Goal: Feedback & Contribution: Submit feedback/report problem

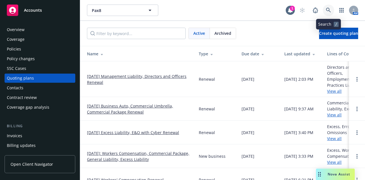
click at [328, 9] on icon at bounding box center [328, 10] width 5 height 5
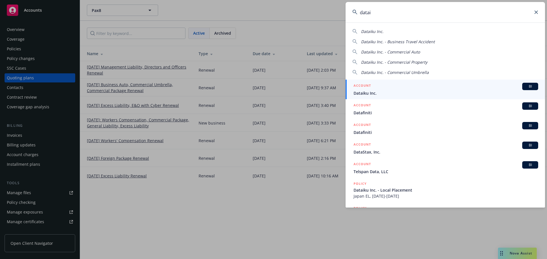
drag, startPoint x: 391, startPoint y: 16, endPoint x: 166, endPoint y: 34, distance: 225.4
click at [166, 34] on div "datai Dataiku Inc. Dataiku Inc. - Business Travel Accident Dataiku Inc. - Comme…" at bounding box center [273, 129] width 547 height 259
type input "xperi"
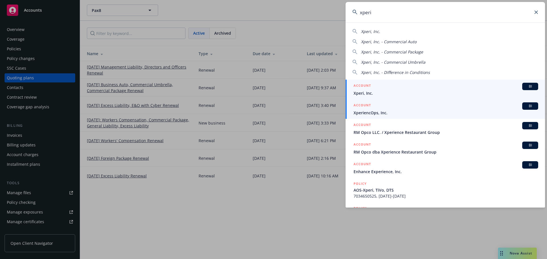
click at [471, 96] on link "ACCOUNT BI Xperi, Inc." at bounding box center [445, 90] width 199 height 20
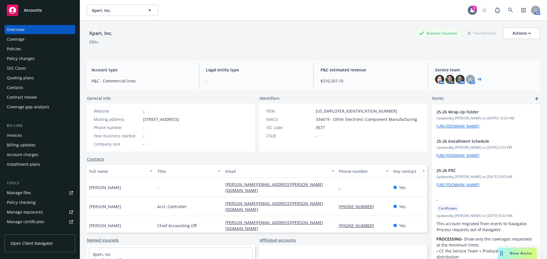
click at [61, 51] on div "Policies" at bounding box center [40, 48] width 66 height 9
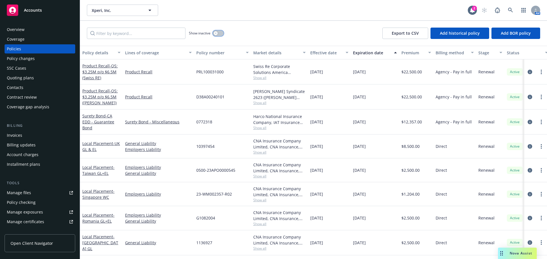
click at [218, 32] on button "button" at bounding box center [218, 33] width 11 height 6
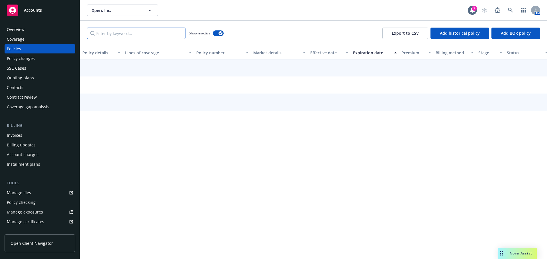
click at [172, 35] on input "Filter by keyword..." at bounding box center [136, 33] width 99 height 11
type input "o"
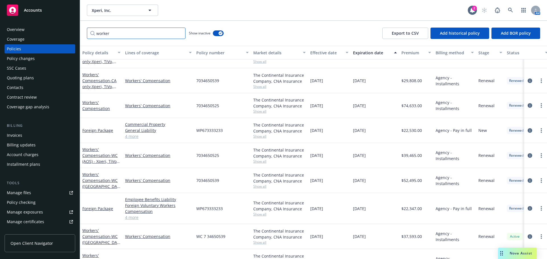
scroll to position [41, 0]
type input "worker"
click at [526, 80] on link "circleInformation" at bounding box center [529, 81] width 7 height 7
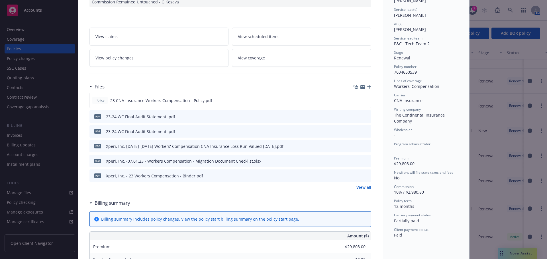
scroll to position [84, 0]
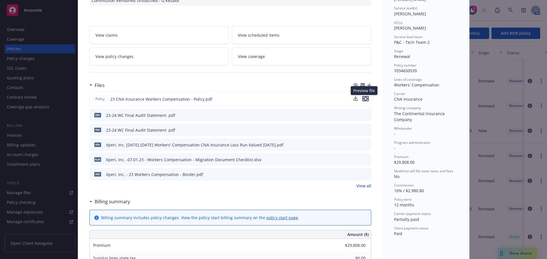
click at [363, 99] on icon "preview file" at bounding box center [365, 99] width 5 height 4
click at [363, 115] on icon "preview file" at bounding box center [365, 115] width 5 height 4
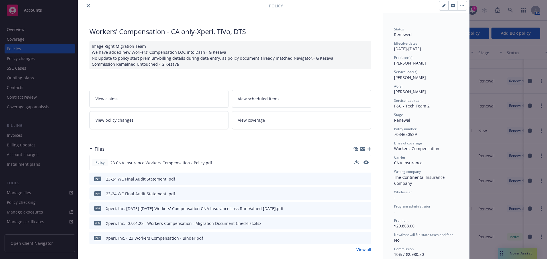
scroll to position [19, 0]
click at [151, 130] on link "View policy changes" at bounding box center [158, 121] width 139 height 18
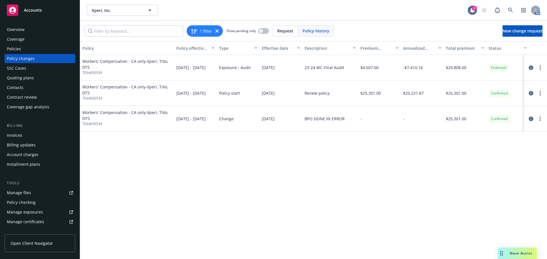
click at [44, 45] on div "Policies" at bounding box center [40, 48] width 66 height 9
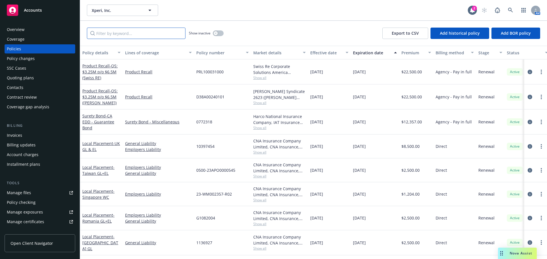
click at [155, 31] on input "Filter by keyword..." at bounding box center [136, 33] width 99 height 11
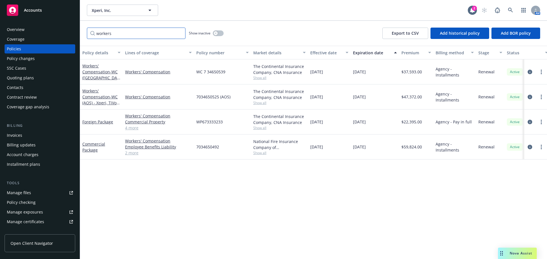
type input "workers"
click at [223, 30] on div "Show inactive" at bounding box center [206, 33] width 35 height 11
click at [222, 32] on button "button" at bounding box center [218, 33] width 11 height 6
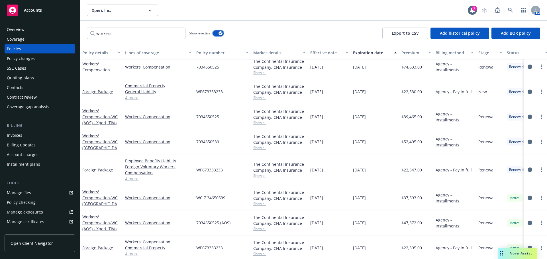
scroll to position [58, 0]
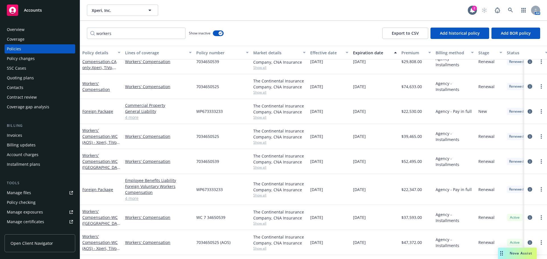
click at [528, 85] on icon "circleInformation" at bounding box center [530, 86] width 5 height 5
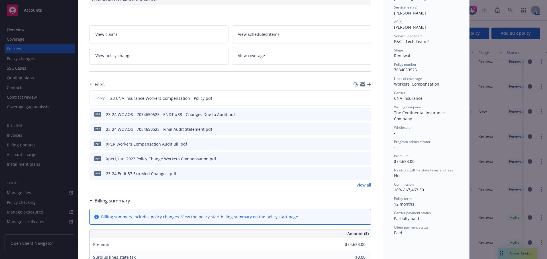
scroll to position [85, 0]
click at [360, 184] on link "View all" at bounding box center [363, 185] width 15 height 6
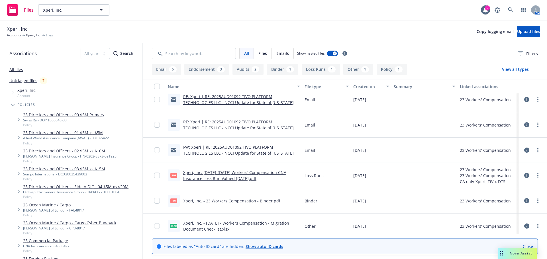
scroll to position [207, 0]
click at [261, 154] on link "FW: Xperi | RE: 2025AUD01092 TIVO PLATFORM TECHNOLOGIES LLC - NCCI Update for S…" at bounding box center [238, 150] width 111 height 11
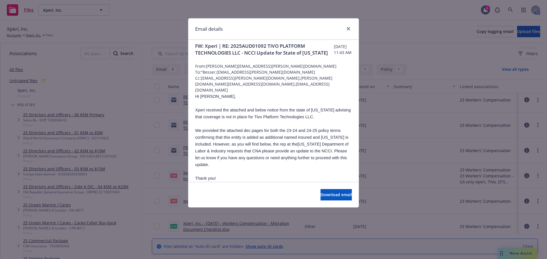
scroll to position [4, 0]
click at [349, 29] on icon "close" at bounding box center [348, 28] width 3 height 3
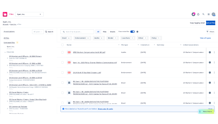
scroll to position [51, 0]
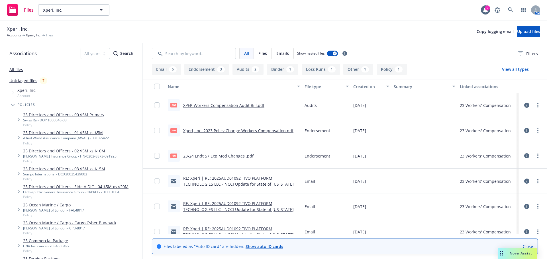
click at [232, 156] on link "23-24 Endt 57 Exp Mod Changes .pdf" at bounding box center [218, 156] width 70 height 5
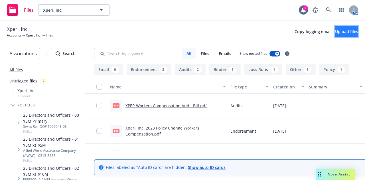
click at [346, 32] on span "Upload files" at bounding box center [346, 31] width 23 height 5
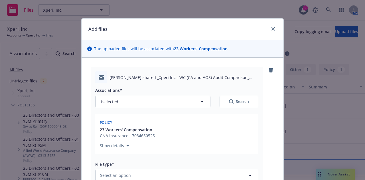
scroll to position [4, 0]
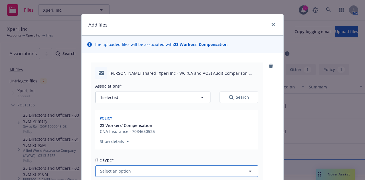
click at [210, 175] on button "Select an option" at bounding box center [176, 170] width 163 height 11
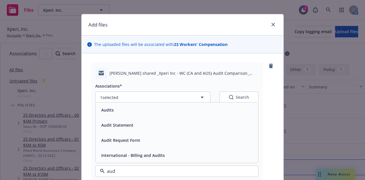
type input "audi"
click at [216, 112] on div "Audits" at bounding box center [177, 110] width 156 height 8
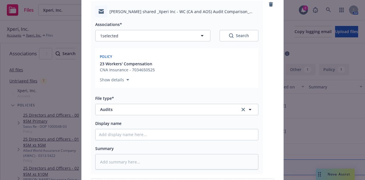
scroll to position [69, 0]
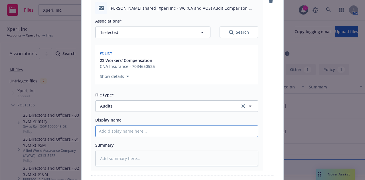
click at [187, 129] on input "Display name" at bounding box center [176, 131] width 162 height 11
type textarea "x"
type input "2"
type textarea "x"
type input "23"
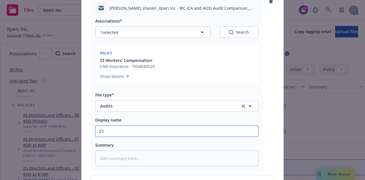
type textarea "x"
type input "23-"
type textarea "x"
type input "23-2"
type textarea "x"
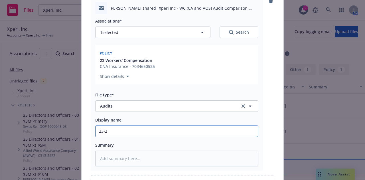
type input "23-25"
type textarea "x"
type input "23-25"
type textarea "x"
type input "23-25 W"
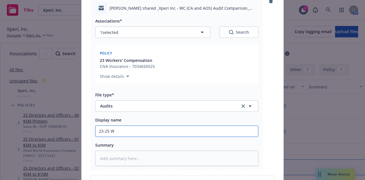
type textarea "x"
type input "23-25 WC"
type textarea "x"
type input "23-25 WC ("
type textarea "x"
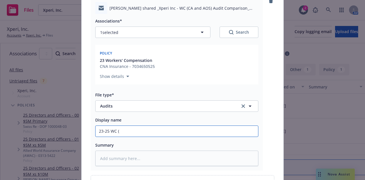
type input "23-25 WC (A"
type textarea "x"
type input "23-25 WC (AOS"
type textarea "x"
type input "23-25 WC (AOS"
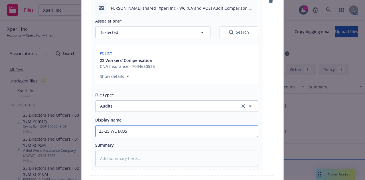
type textarea "x"
type input "23-25 WC (AOS &"
type textarea "x"
type input "23-25 WC (AOS &"
type textarea "x"
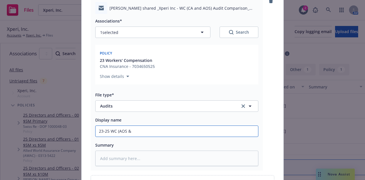
type input "23-25 WC (AOS & C"
type textarea "x"
type input "23-25 WC (AOS & CA"
type textarea "x"
type input "23-25 WC (AOS & CA O"
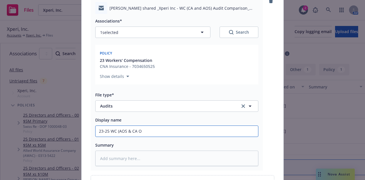
type textarea "x"
type input "23-25 WC (AOS & CA On"
type textarea "x"
type input "23-25 WC (AOS & CA Onl"
type textarea "x"
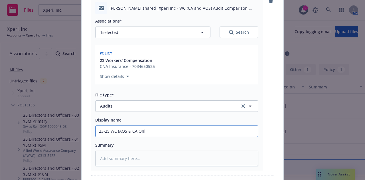
type input "23-25 WC (AOS & CA Only"
type textarea "x"
type input "23-25 WC (AOS & CA Only"
type textarea "x"
type input "23-25 WC (AOS & CA Only A"
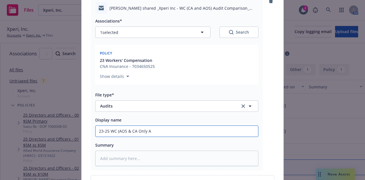
type textarea "x"
type input "23-25 WC (AOS & CA Only Au"
type textarea "x"
type input "23-25 WC (AOS & CA Only Aud"
type textarea "x"
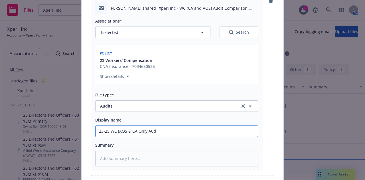
type input "23-25 WC (AOS & CA Only Au"
type textarea "x"
type input "23-25 WC (AOS & CA Only A"
type textarea "x"
type input "23-25 WC (AOS & CA Only"
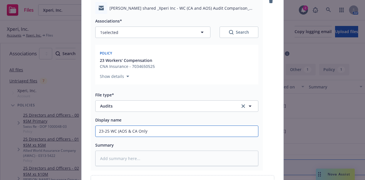
type textarea "x"
type input "23-25 WC (AOS & CA Only"
type textarea "x"
type input "23-25 WC (AOS & CA Only)"
type textarea "x"
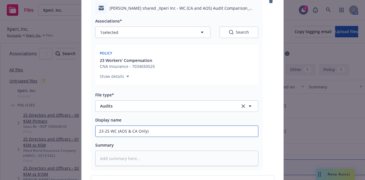
type input "23-25 WC (AOS & CA Only)"
type textarea "x"
type input "23-25 WC (AOS & CA Only) A"
type textarea "x"
type input "23-25 WC (AOS & CA Only) Au"
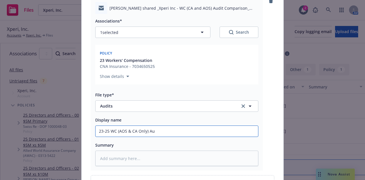
type textarea "x"
type input "23-25 WC (AOS & CA Only) Aud"
type textarea "x"
type input "23-25 WC (AOS & CA Only) Audi"
type textarea "x"
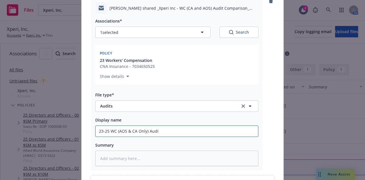
type input "23-25 WC (AOS & CA Only) Audit"
type textarea "x"
type input "23-25 WC (AOS & CA Only) Audit"
type textarea "x"
type input "23-25 WC (AOS & CA Only) Audit Co"
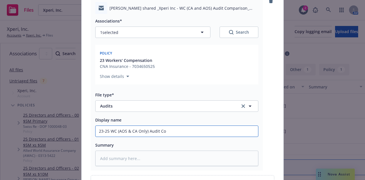
type textarea "x"
type input "23-25 WC (AOS & CA Only) Audit Com"
type textarea "x"
type input "23-25 WC (AOS & CA Only) Audit Comp"
type textarea "x"
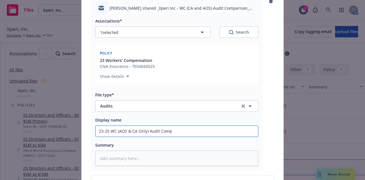
type input "23-25 WC (AOS & CA Only) Audit Compa"
type textarea "x"
type input "23-25 WC (AOS & CA Only) Audit Compari"
type textarea "x"
type input "23-25 WC (AOS & CA Only) Audit Compariso"
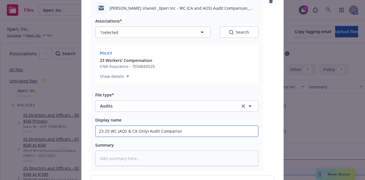
type textarea "x"
type input "23-25 WC (AOS & CA Only) Audit Comparison"
type textarea "x"
type input "23-25 WC (AOS & CA Only) Audit Comparison"
type textarea "x"
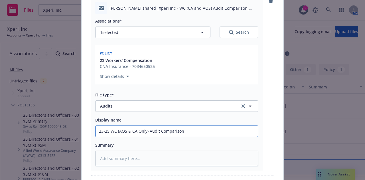
type input "23-25 WC (AOS & CA Only) Audit Comparison t"
type textarea "x"
type input "23-25 WC (AOS & CA Only) Audit Comparison to"
type textarea "x"
type input "23-25 WC (AOS & CA Only) Audit Comparison to"
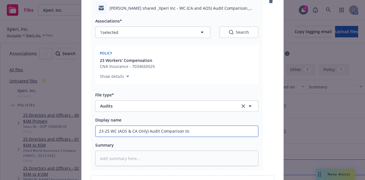
type textarea "x"
type input "23-25 WC (AOS & CA Only) Audit Comparison to Y"
type textarea "x"
type input "23-25 WC (AOS & CA Only) Audit Comparison to Yam"
type textarea "x"
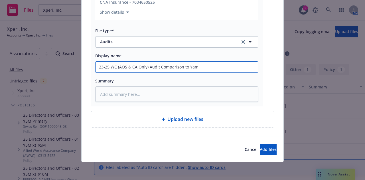
scroll to position [0, 0]
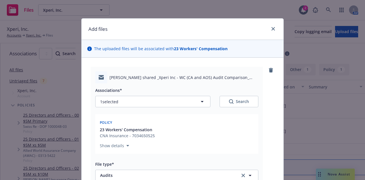
type input "23-25 WC (AOS & CA Only) Audit Comparison to Yam"
click at [195, 94] on div "Associations* 1 selected Search" at bounding box center [176, 97] width 163 height 21
click at [195, 102] on button "1 selected" at bounding box center [152, 101] width 115 height 11
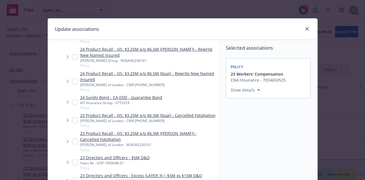
scroll to position [1430, 0]
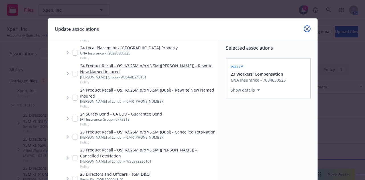
click at [307, 29] on link "close" at bounding box center [306, 28] width 7 height 7
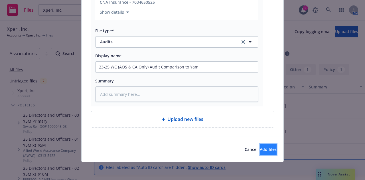
click at [265, 148] on button "Add files" at bounding box center [267, 149] width 17 height 11
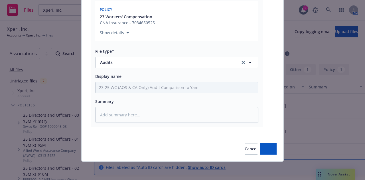
scroll to position [112, 0]
type textarea "x"
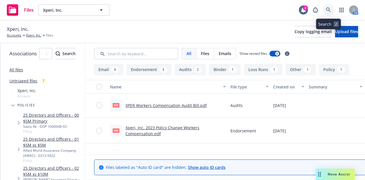
click at [326, 12] on icon at bounding box center [328, 9] width 5 height 5
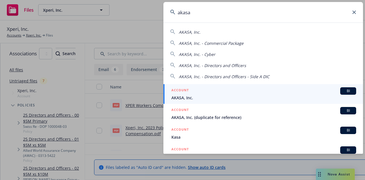
type input "akasa"
click at [271, 90] on div "ACCOUNT BI" at bounding box center [263, 90] width 185 height 7
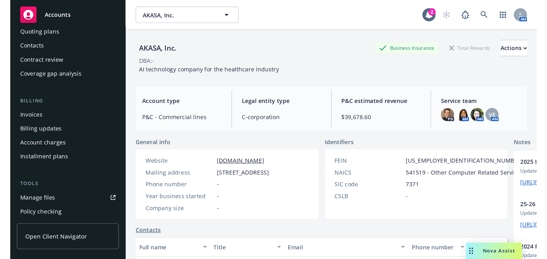
scroll to position [57, 0]
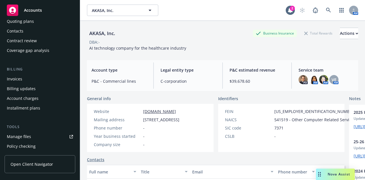
click at [40, 132] on link "Manage files" at bounding box center [40, 136] width 71 height 9
click at [326, 9] on icon at bounding box center [328, 10] width 5 height 5
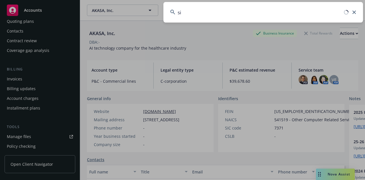
type input "s"
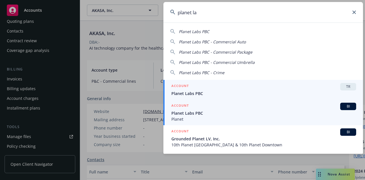
type input "planet la"
click at [215, 107] on div "ACCOUNT BI" at bounding box center [263, 106] width 185 height 7
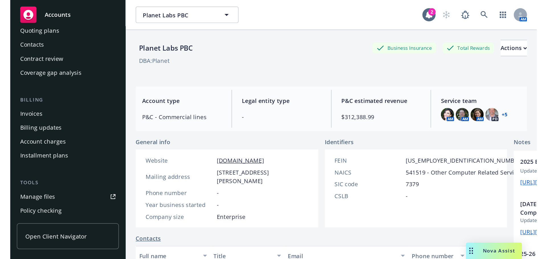
scroll to position [57, 0]
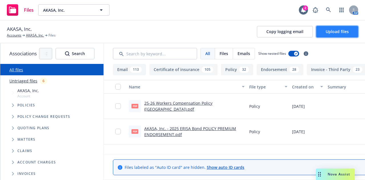
click at [338, 34] on span "Upload files" at bounding box center [336, 31] width 23 height 5
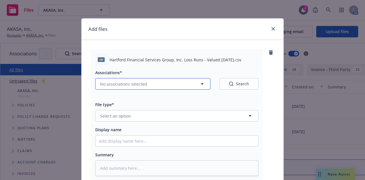
click at [151, 79] on button "No associations selected" at bounding box center [152, 83] width 115 height 11
type textarea "x"
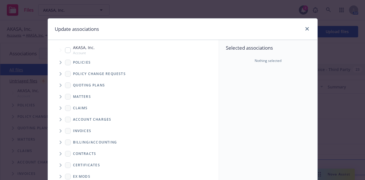
click at [66, 50] on input "Tree Example" at bounding box center [68, 50] width 6 height 6
checkbox input "true"
click at [56, 60] on span "Tree Example" at bounding box center [60, 62] width 9 height 9
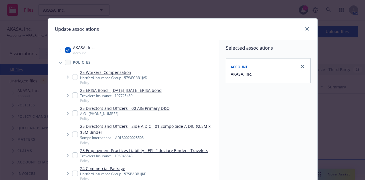
click at [72, 173] on input "Tree Example" at bounding box center [75, 173] width 6 height 6
checkbox input "true"
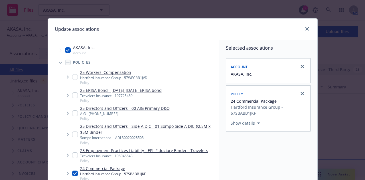
scroll to position [103, 0]
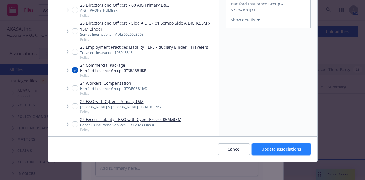
click at [287, 150] on span "Update associations" at bounding box center [281, 148] width 40 height 5
type textarea "x"
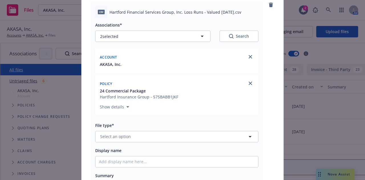
scroll to position [49, 0]
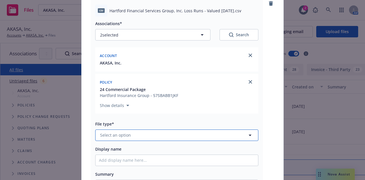
click at [232, 136] on button "Select an option" at bounding box center [176, 134] width 163 height 11
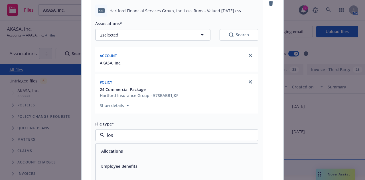
type input "loss"
click at [229, 146] on div "Loss Runs" at bounding box center [176, 150] width 162 height 15
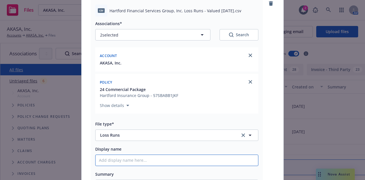
click at [211, 159] on input "Display name" at bounding box center [176, 160] width 162 height 11
type textarea "x"
type input "2"
type textarea "x"
type input "20"
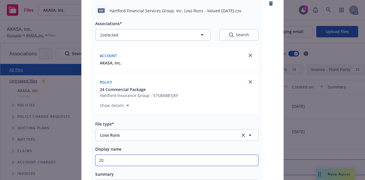
type textarea "x"
type input "20-"
type textarea "x"
type input "20-2"
type textarea "x"
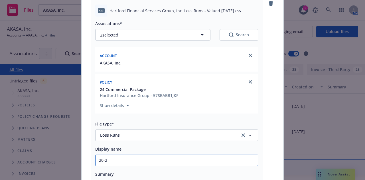
type input "20-25"
type textarea "x"
type input "20-25"
type textarea "x"
type input "20-25 P"
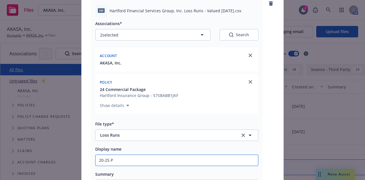
type textarea "x"
type input "20-25 Pa"
type textarea "x"
type input "20-25 Pack"
type textarea "x"
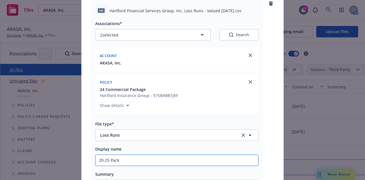
type input "20-25 Packa"
type textarea "x"
type input "20-25 Packag"
type textarea "x"
type input "20-25 Package"
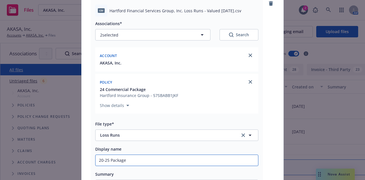
type textarea "x"
type input "20-25 Package H"
type textarea "x"
type input "20-25 Package Ha"
type textarea "x"
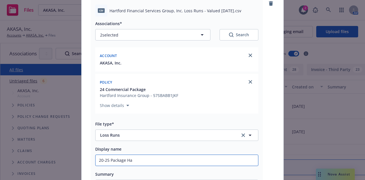
type input "20-25 Package Har"
type textarea "x"
type input "20-25 Package Hart"
type textarea "x"
type input "20-25 Package Hartf"
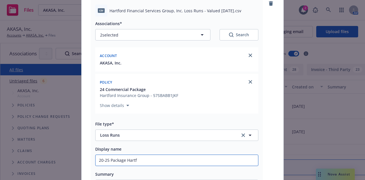
type textarea "x"
type input "20-25 Package Hartfo"
type textarea "x"
type input "20-25 Package Hartfor"
type textarea "x"
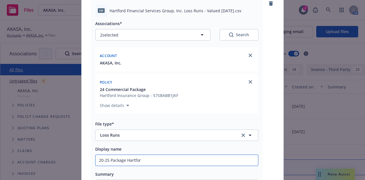
type input "20-25 Package Hartford"
type textarea "x"
type input "20-25 Package Hartford"
type textarea "x"
type input "20-25 Package Hartford L"
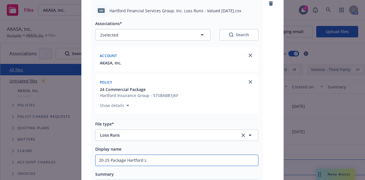
type textarea "x"
type input "20-25 Package Hartford Lo"
type textarea "x"
type input "20-25 Package Hartford Los"
type textarea "x"
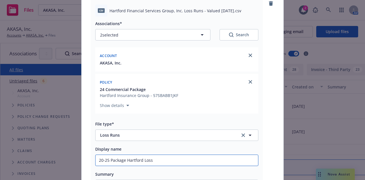
type input "20-25 Package Hartford Loss"
type textarea "x"
type input "20-25 Package Hartford Loss R"
type textarea "x"
type input "20-25 Package Hartford Loss Ru"
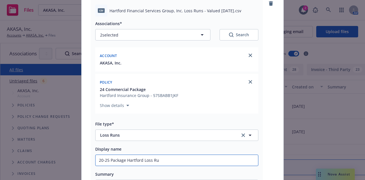
type textarea "x"
type input "20-25 Package Hartford Loss Run"
type textarea "x"
type input "20-25 Package Hartford Loss Runs"
type textarea "x"
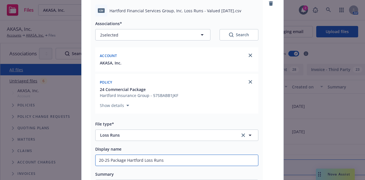
type input "20-25 Package Hartford Loss Runs"
type textarea "x"
type input "20-25 Package Hartford Loss Runs v"
type textarea "x"
type input "20-25 Package Hartford Loss Runs va"
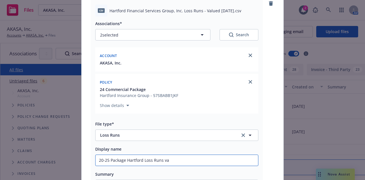
type textarea "x"
type input "20-25 Package Hartford Loss Runs val"
type textarea "x"
type input "20-25 Package Hartford Loss Runs valu"
type textarea "x"
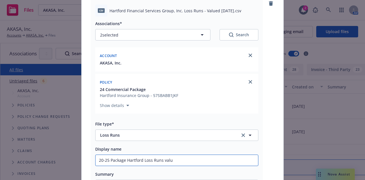
type input "20-25 Package Hartford Loss Runs value"
type textarea "x"
type input "20-25 Package Hartford Loss Runs valued"
type textarea "x"
type input "20-25 Package Hartford Loss Runs valued"
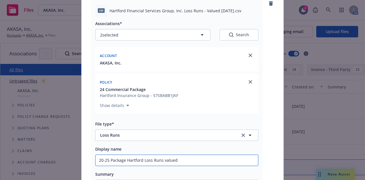
type textarea "x"
type input "20-25 Package Hartford Loss Runs valued 9"
type textarea "x"
type input "20-25 Package Hartford Loss Runs valued 9/"
type textarea "x"
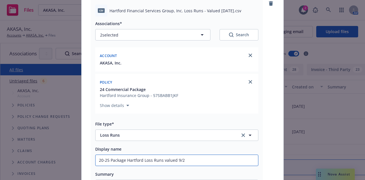
type input "20-25 Package Hartford Loss Runs valued 9/20"
type textarea "x"
type input "20-25 Package Hartford Loss Runs valued 9/202"
type textarea "x"
type input "20-25 Package Hartford Loss Runs valued 9/20"
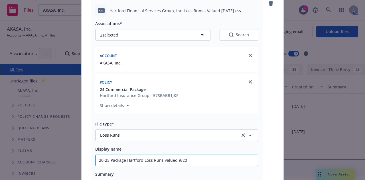
type textarea "x"
type input "20-25 Package Hartford Loss Runs valued 9/20/"
type textarea "x"
type input "20-25 Package Hartford Loss Runs valued 9/20/20"
type textarea "x"
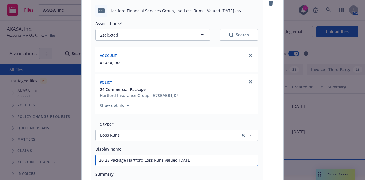
type input "20-25 Package Hartford Loss Runs valued 9/20/202"
type textarea "x"
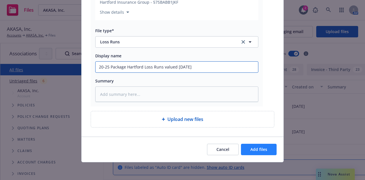
type input "20-25 Package Hartford Loss Runs valued 9/20/2025"
click at [266, 148] on button "Add files" at bounding box center [259, 149] width 36 height 11
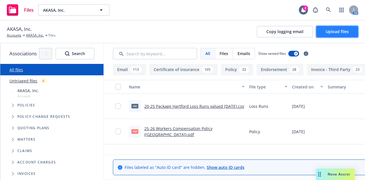
click at [347, 32] on span "Upload files" at bounding box center [336, 31] width 23 height 5
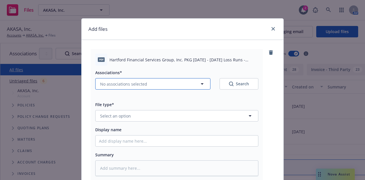
click at [167, 84] on button "No associations selected" at bounding box center [152, 83] width 115 height 11
type textarea "x"
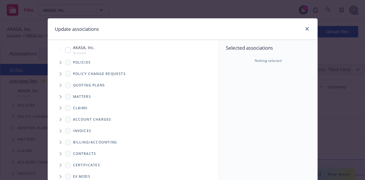
click at [65, 49] on input "Tree Example" at bounding box center [68, 50] width 6 height 6
checkbox input "true"
click at [60, 62] on icon "Tree Example" at bounding box center [61, 62] width 2 height 3
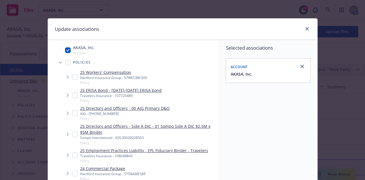
scroll to position [160, 0]
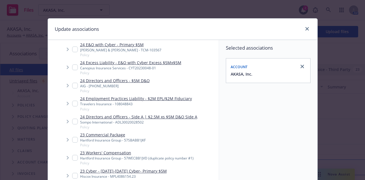
click at [73, 138] on input "Tree Example" at bounding box center [75, 140] width 6 height 6
click at [73, 140] on input "Tree Example" at bounding box center [75, 140] width 6 height 6
checkbox input "true"
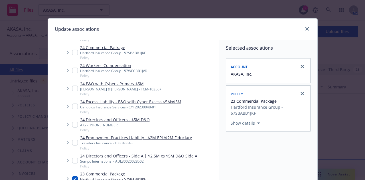
scroll to position [120, 0]
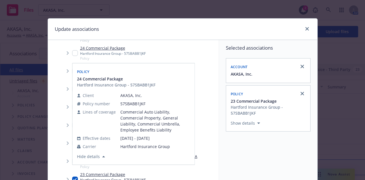
click at [72, 52] on input "Tree Example" at bounding box center [75, 53] width 6 height 6
checkbox input "true"
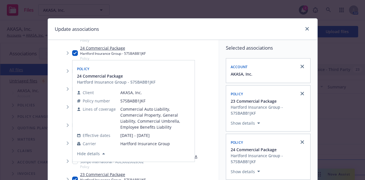
scroll to position [103, 0]
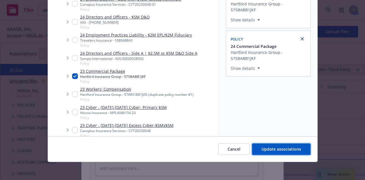
click at [273, 147] on span "Update associations" at bounding box center [281, 148] width 40 height 5
type textarea "x"
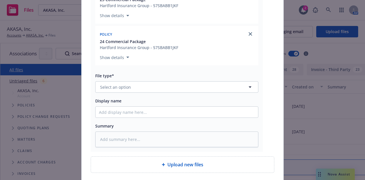
scroll to position [139, 0]
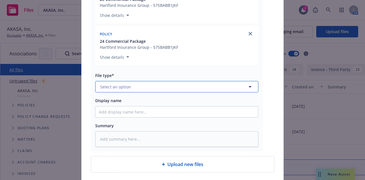
click at [196, 86] on button "Select an option" at bounding box center [176, 86] width 163 height 11
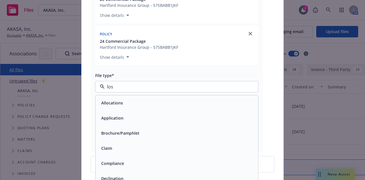
type input "loss"
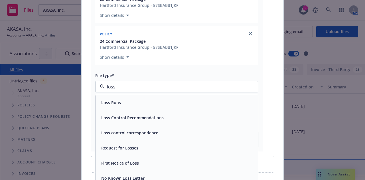
click at [197, 96] on div "Loss Runs" at bounding box center [176, 102] width 162 height 15
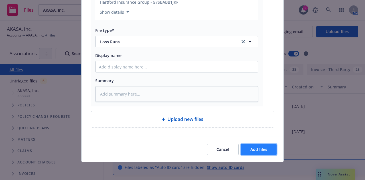
click at [253, 152] on button "Add files" at bounding box center [259, 149] width 36 height 11
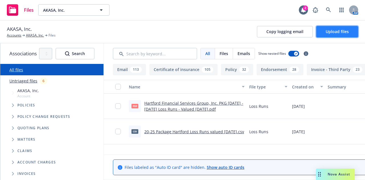
click at [344, 30] on span "Upload files" at bounding box center [336, 31] width 23 height 5
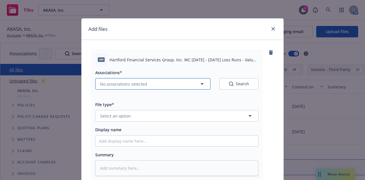
click at [192, 85] on button "No associations selected" at bounding box center [152, 83] width 115 height 11
type textarea "x"
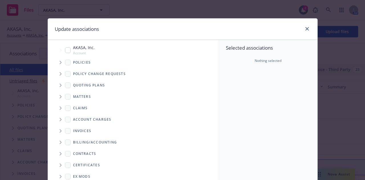
click at [65, 49] on input "Tree Example" at bounding box center [68, 50] width 6 height 6
checkbox input "true"
click at [60, 63] on icon "Tree Example" at bounding box center [61, 62] width 2 height 3
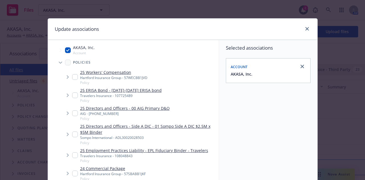
scroll to position [101, 0]
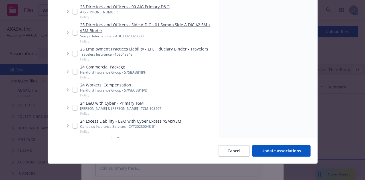
click at [72, 89] on input "Tree Example" at bounding box center [75, 90] width 6 height 6
checkbox input "true"
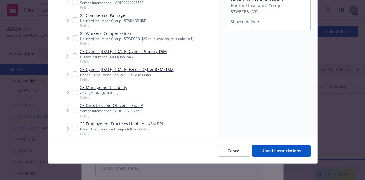
click at [73, 37] on input "Tree Example" at bounding box center [75, 38] width 6 height 6
checkbox input "true"
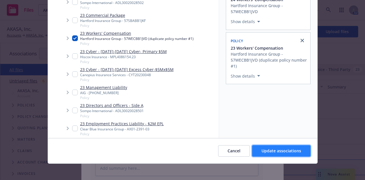
click at [282, 148] on span "Update associations" at bounding box center [281, 150] width 40 height 5
type textarea "x"
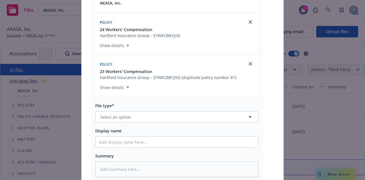
scroll to position [111, 0]
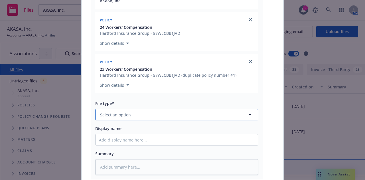
click at [208, 114] on button "Select an option" at bounding box center [176, 114] width 163 height 11
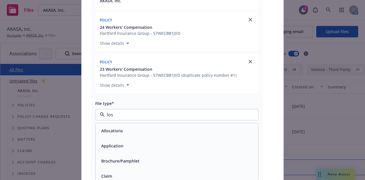
type input "loss"
click at [211, 130] on div "Loss Runs" at bounding box center [177, 130] width 156 height 8
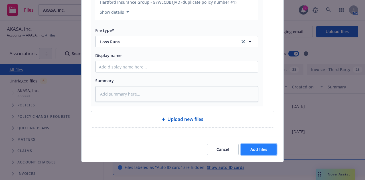
click at [255, 149] on span "Add files" at bounding box center [258, 148] width 17 height 5
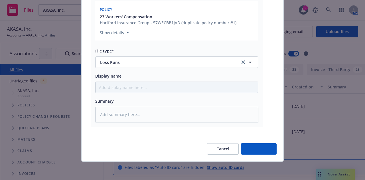
scroll to position [163, 0]
type textarea "x"
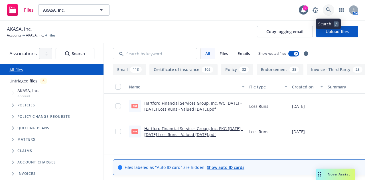
click at [327, 10] on icon at bounding box center [328, 9] width 5 height 5
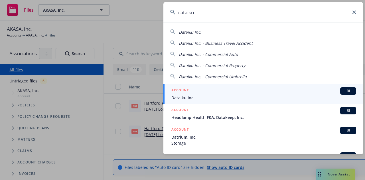
type input "dataiku"
click at [262, 97] on span "Dataiku Inc." at bounding box center [263, 98] width 185 height 6
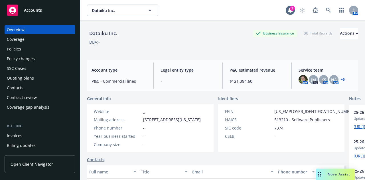
click at [53, 52] on div "Policies" at bounding box center [40, 48] width 66 height 9
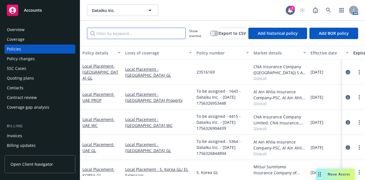
click at [138, 32] on input "Filter by keyword..." at bounding box center [136, 33] width 99 height 11
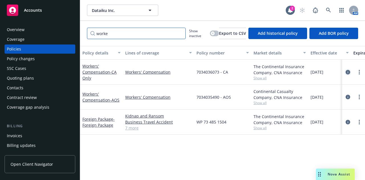
type input "worke"
click at [347, 73] on icon "circleInformation" at bounding box center [347, 72] width 5 height 5
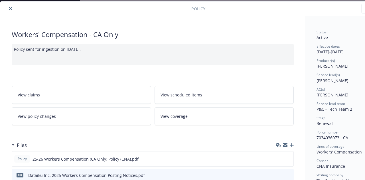
scroll to position [17, 0]
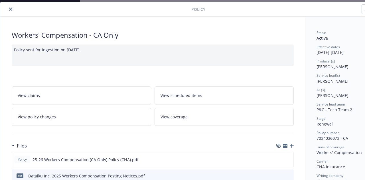
click at [10, 11] on button "close" at bounding box center [10, 9] width 7 height 7
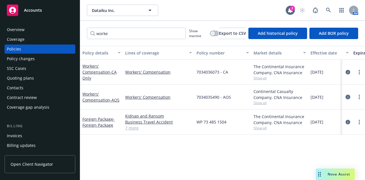
click at [350, 97] on link "circleInformation" at bounding box center [347, 96] width 7 height 7
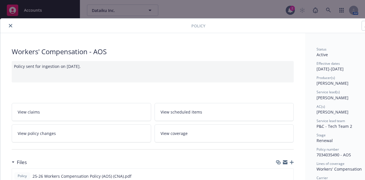
scroll to position [7, 0]
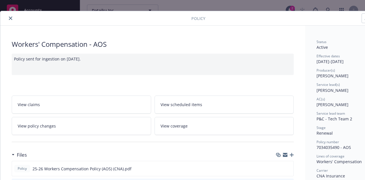
click at [12, 19] on button "close" at bounding box center [10, 18] width 7 height 7
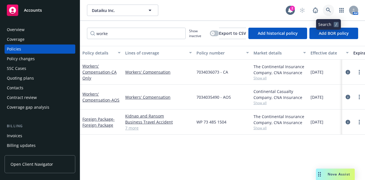
click at [327, 10] on icon at bounding box center [328, 10] width 5 height 5
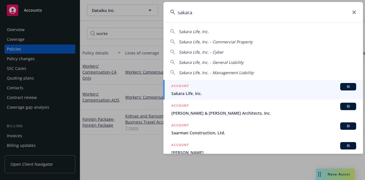
type input "sakara"
click at [234, 93] on span "Sakara Life, Inc." at bounding box center [263, 93] width 185 height 6
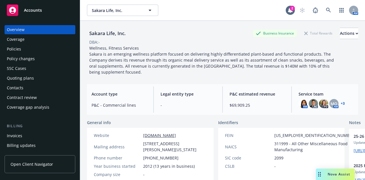
click at [48, 50] on div "Policies" at bounding box center [40, 48] width 66 height 9
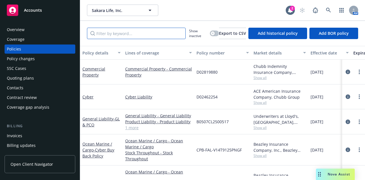
click at [124, 30] on input "Filter by keyword..." at bounding box center [136, 33] width 99 height 11
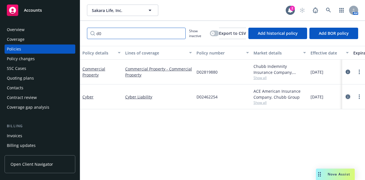
type input "d0"
click at [346, 95] on icon "circleInformation" at bounding box center [347, 96] width 5 height 5
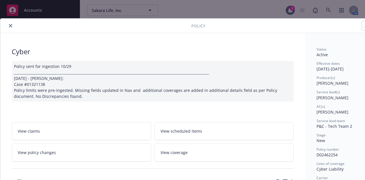
click at [11, 24] on icon "close" at bounding box center [10, 25] width 3 height 3
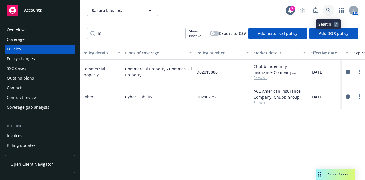
click at [325, 12] on link at bounding box center [327, 10] width 11 height 11
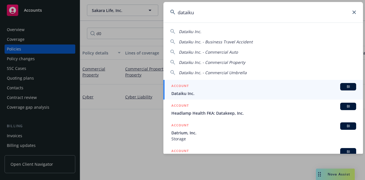
type input "dataiku"
click at [252, 85] on div "ACCOUNT BI" at bounding box center [263, 86] width 185 height 7
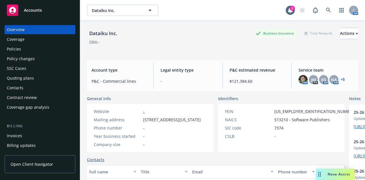
click at [44, 47] on div "Policies" at bounding box center [40, 48] width 66 height 9
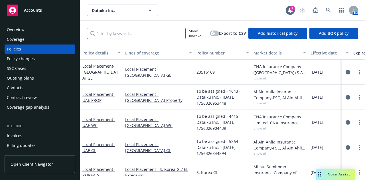
click at [146, 36] on input "Filter by keyword..." at bounding box center [136, 33] width 99 height 11
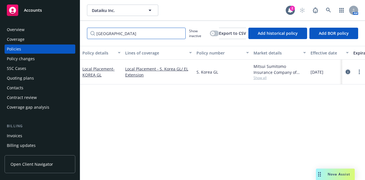
type input "[GEOGRAPHIC_DATA]"
click at [347, 72] on icon "circleInformation" at bounding box center [347, 71] width 5 height 5
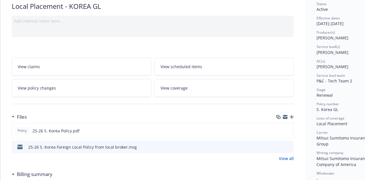
scroll to position [71, 0]
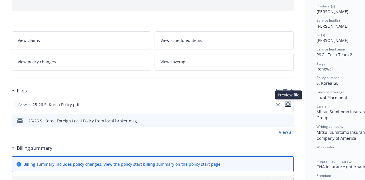
click at [289, 102] on icon "preview file" at bounding box center [287, 104] width 5 height 4
click at [291, 120] on button "preview file" at bounding box center [288, 120] width 6 height 5
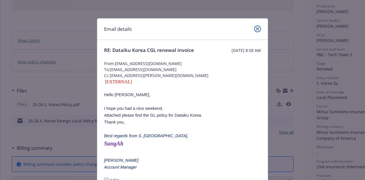
click at [255, 29] on icon "close" at bounding box center [256, 28] width 3 height 3
